Goal: Find specific page/section: Find specific page/section

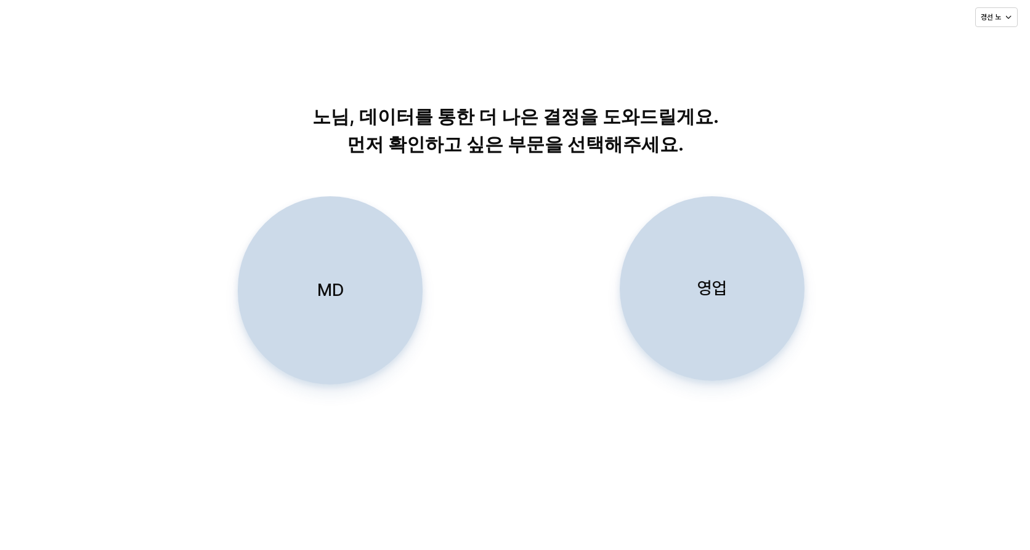
click at [692, 304] on div "영업" at bounding box center [712, 288] width 174 height 183
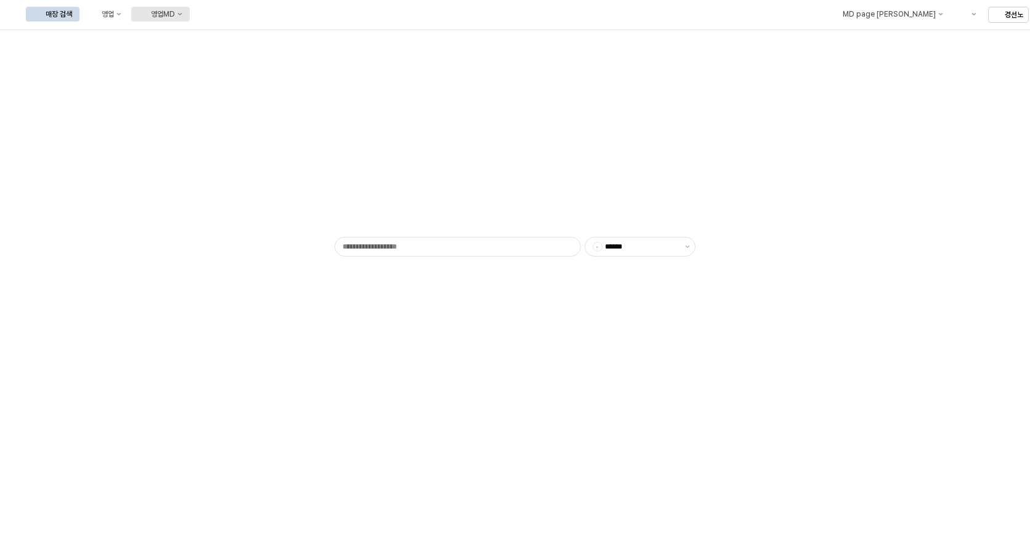
click at [175, 10] on div "영업MD" at bounding box center [163, 14] width 24 height 9
click at [756, 355] on div "- ******" at bounding box center [515, 290] width 1030 height 520
